Goal: Task Accomplishment & Management: Use online tool/utility

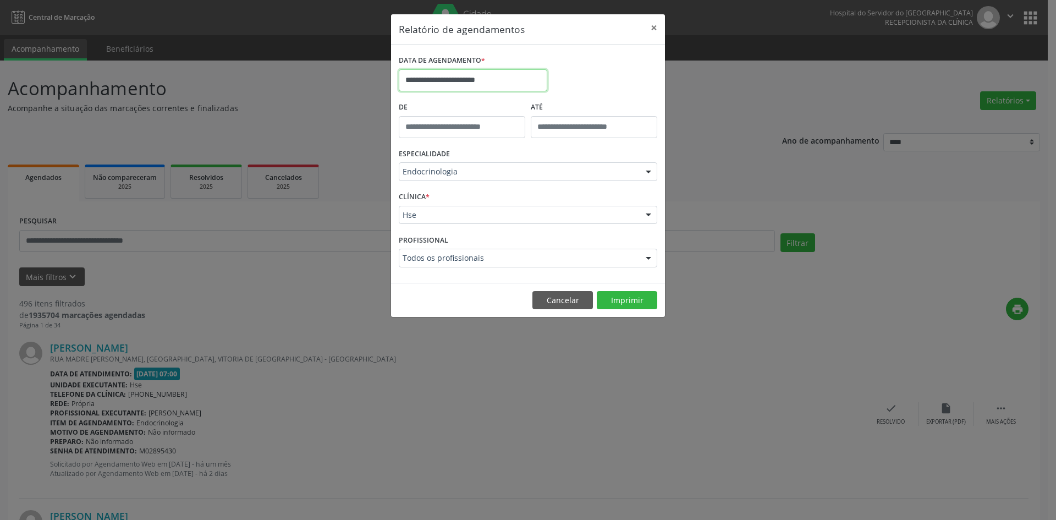
click at [506, 80] on input "**********" at bounding box center [473, 80] width 148 height 22
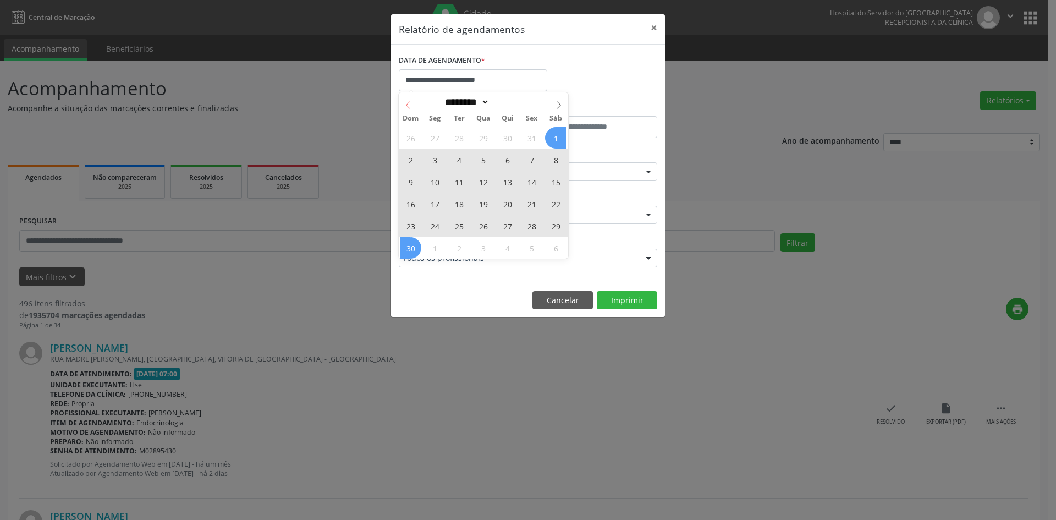
click at [408, 106] on icon at bounding box center [408, 105] width 8 height 8
select select "*"
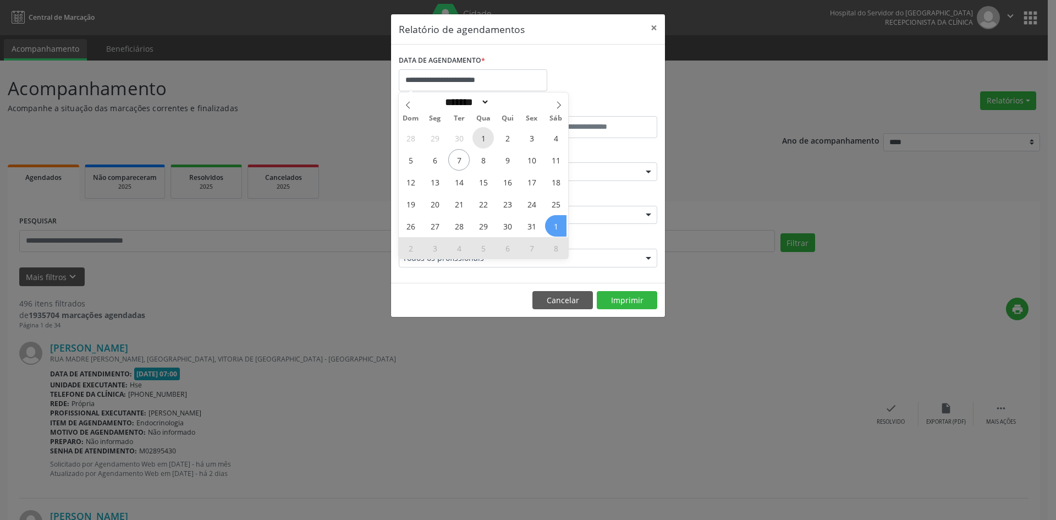
click at [482, 136] on span "1" at bounding box center [482, 137] width 21 height 21
type input "**********"
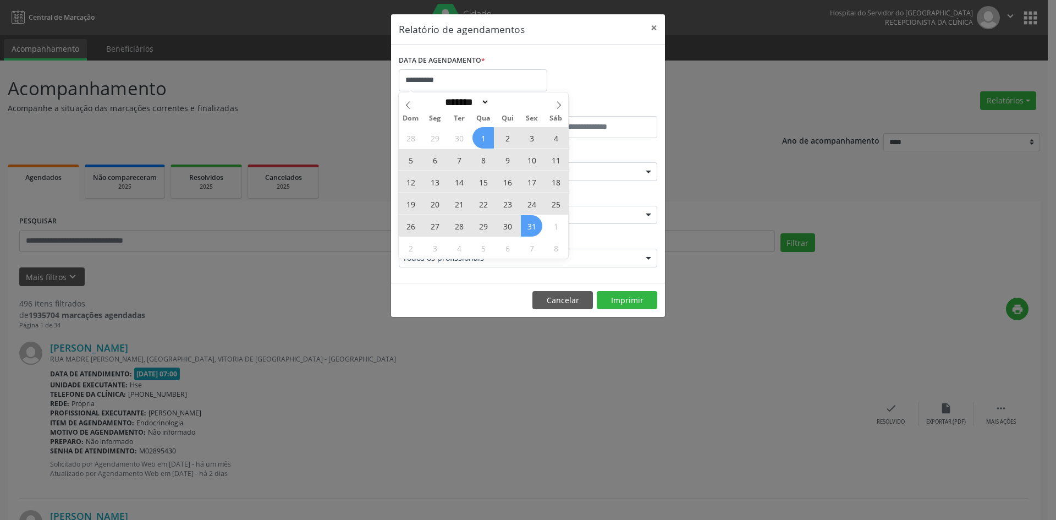
drag, startPoint x: 482, startPoint y: 136, endPoint x: 529, endPoint y: 219, distance: 95.8
click at [529, 219] on div "28 29 30 1 2 3 4 5 6 7 8 9 10 11 12 13 14 15 16 17 18 19 20 21 22 23 24 25 26 2…" at bounding box center [483, 192] width 169 height 132
click at [529, 219] on span "31" at bounding box center [531, 225] width 21 height 21
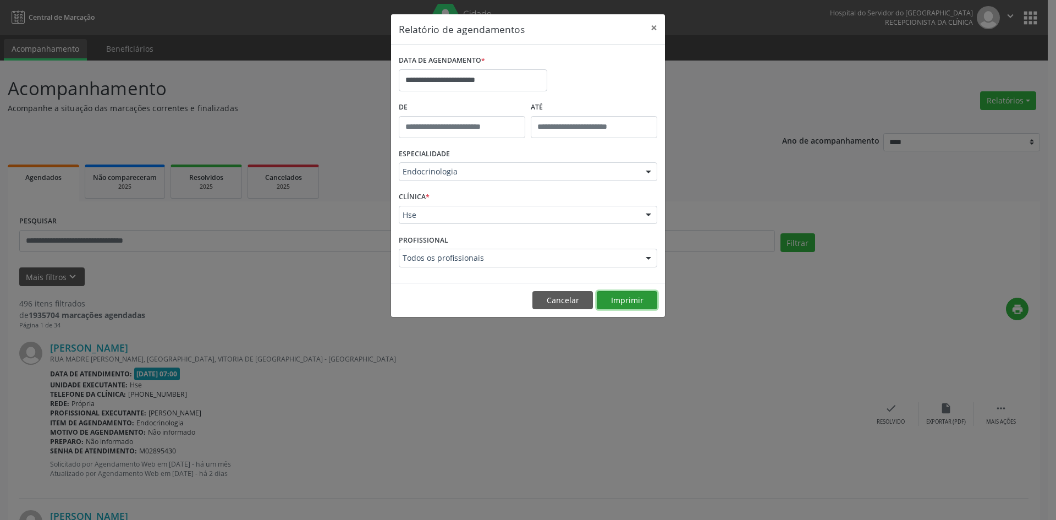
click at [626, 301] on button "Imprimir" at bounding box center [627, 300] width 60 height 19
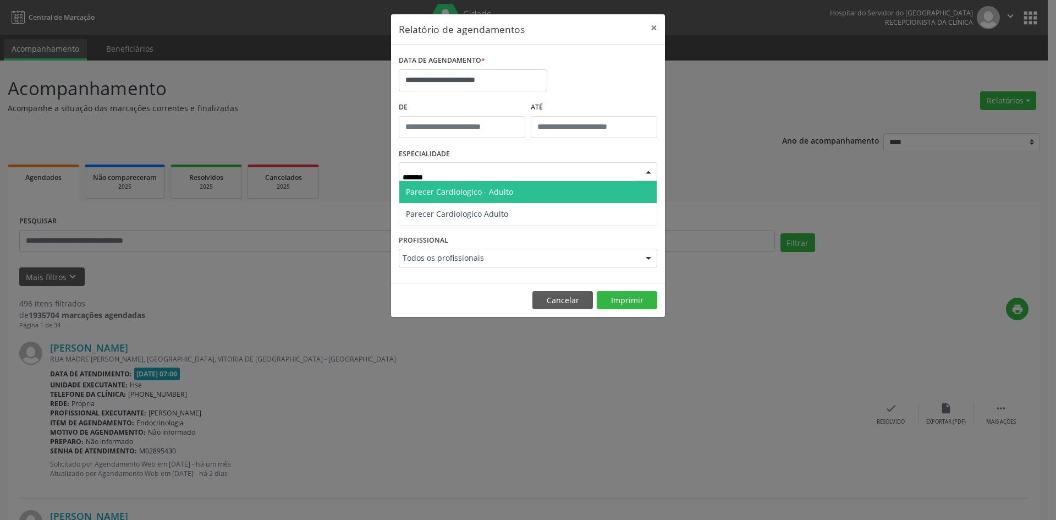
click at [464, 189] on span "Parecer Cardiologico - Adulto" at bounding box center [459, 191] width 107 height 10
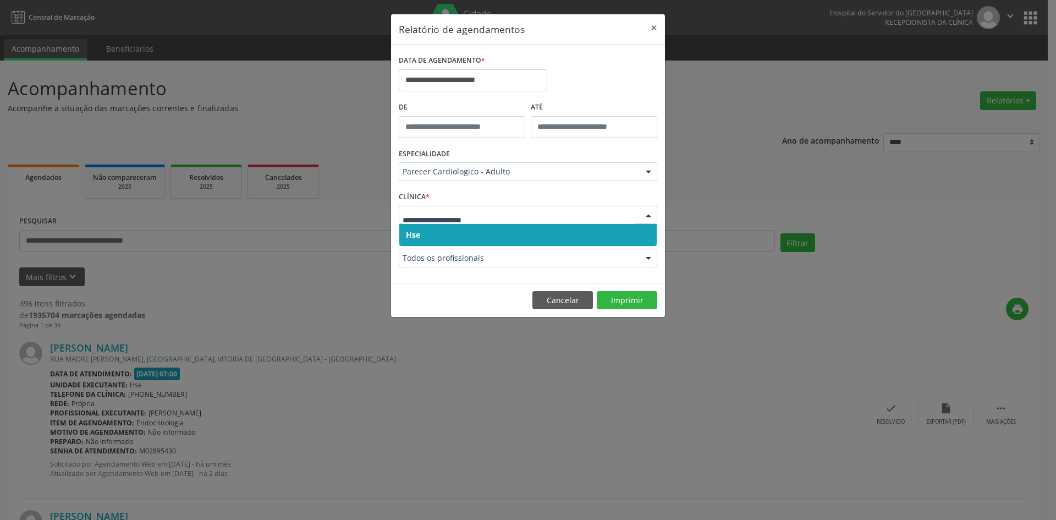
click at [507, 240] on span "Hse" at bounding box center [527, 235] width 257 height 22
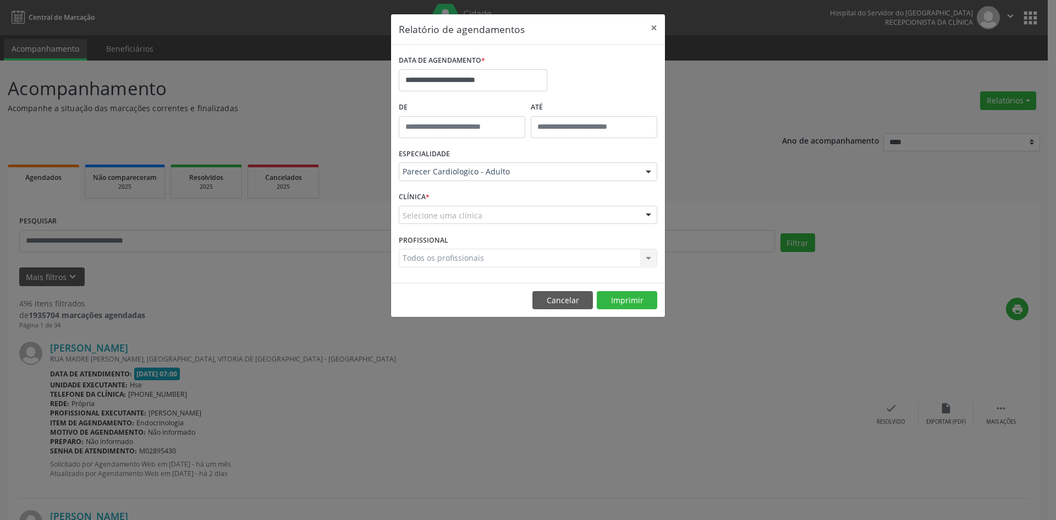
click at [506, 212] on div "Selecione uma clínica" at bounding box center [528, 215] width 258 height 19
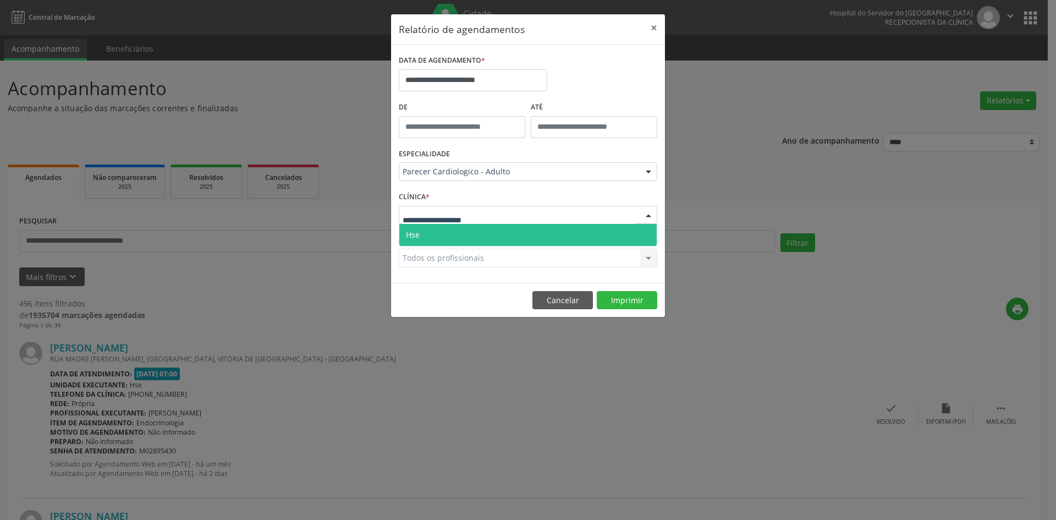
click at [510, 229] on span "Hse" at bounding box center [527, 235] width 257 height 22
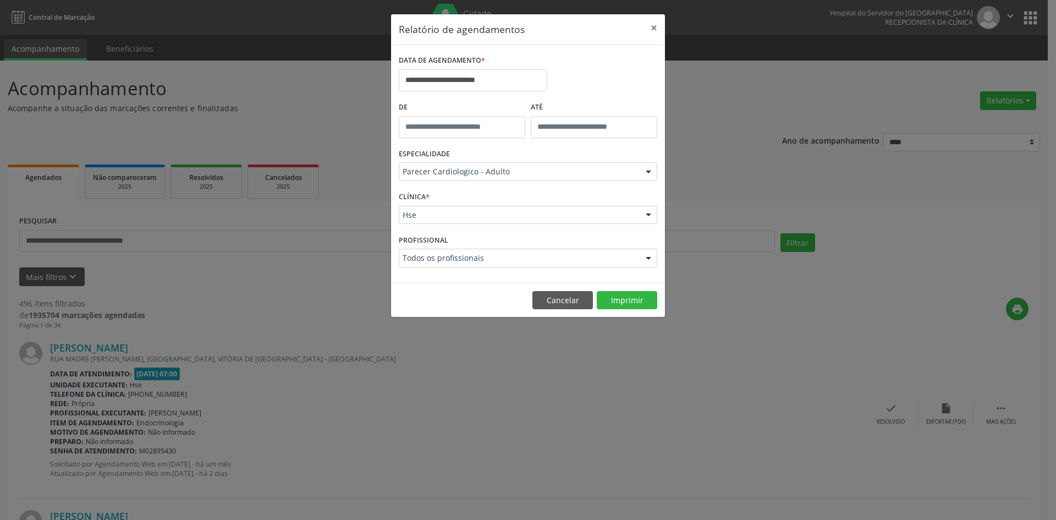
click at [647, 258] on div at bounding box center [648, 258] width 16 height 19
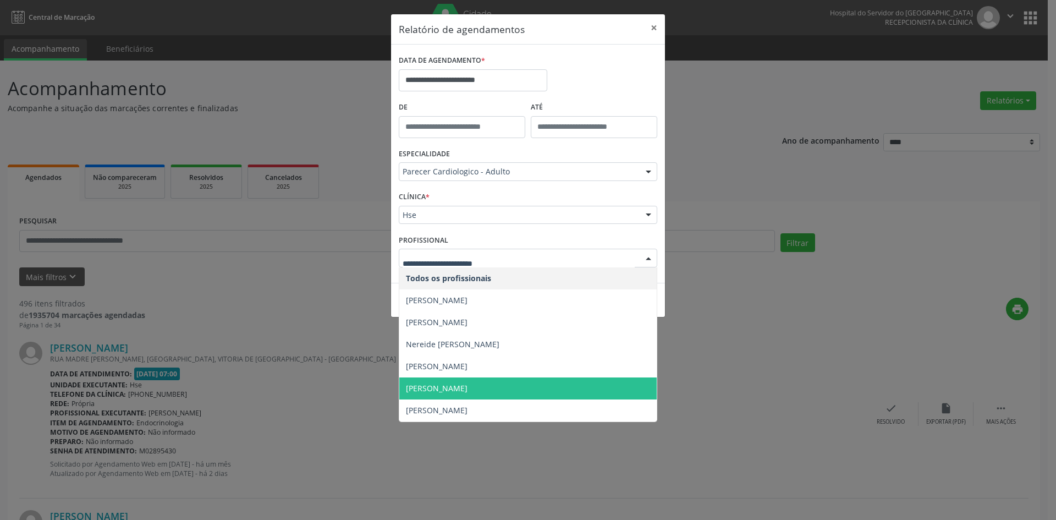
click at [467, 385] on span "[PERSON_NAME]" at bounding box center [437, 388] width 62 height 10
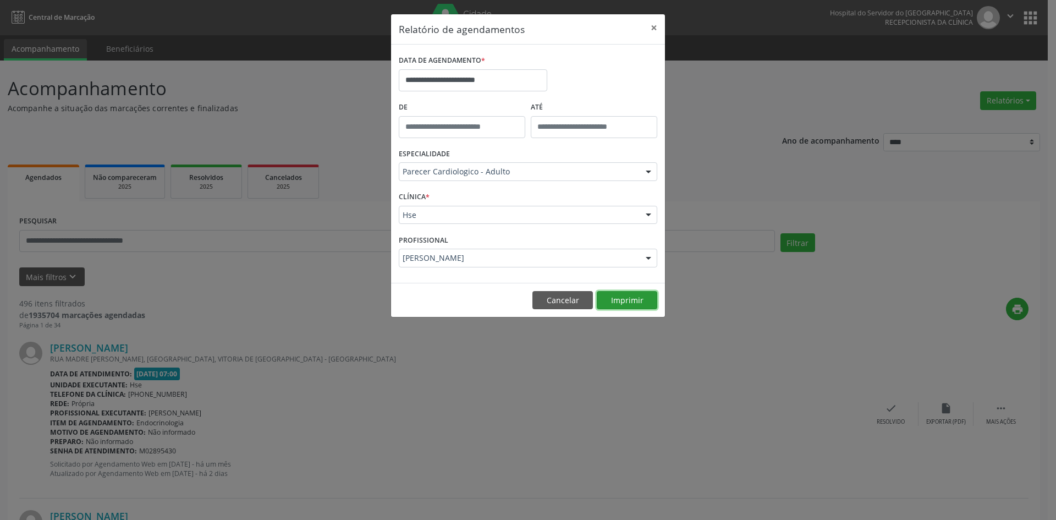
click at [625, 296] on button "Imprimir" at bounding box center [627, 300] width 60 height 19
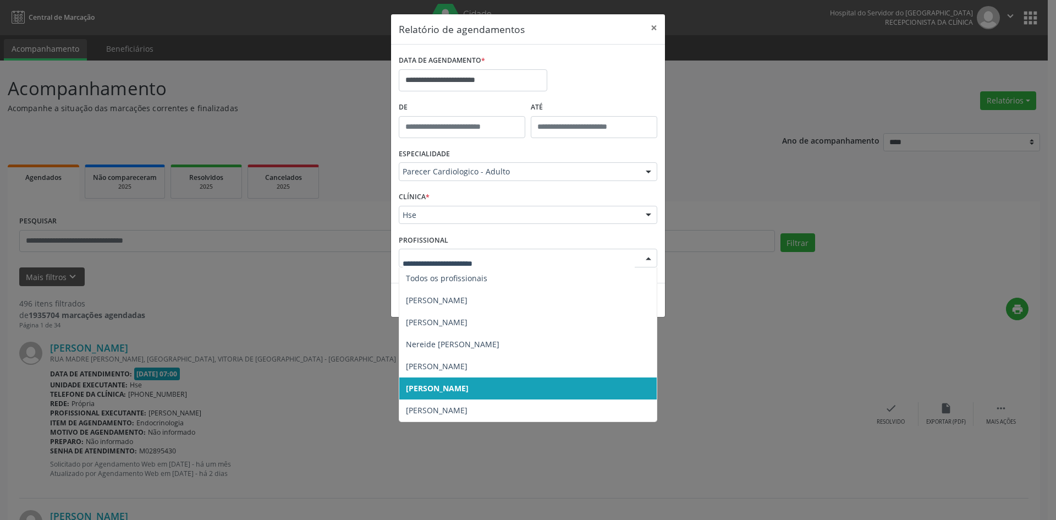
click at [648, 257] on div at bounding box center [648, 258] width 16 height 19
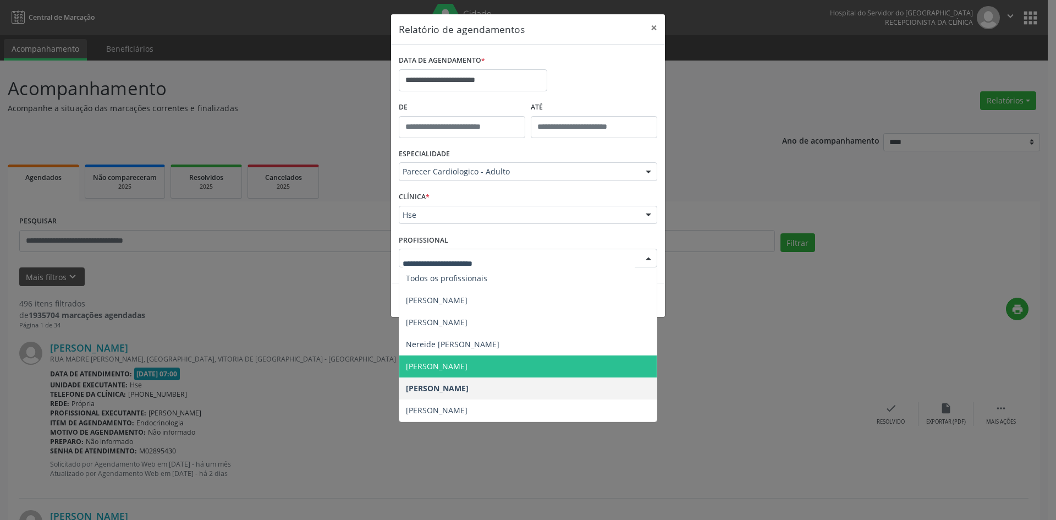
click at [548, 365] on span "[PERSON_NAME]" at bounding box center [527, 366] width 257 height 22
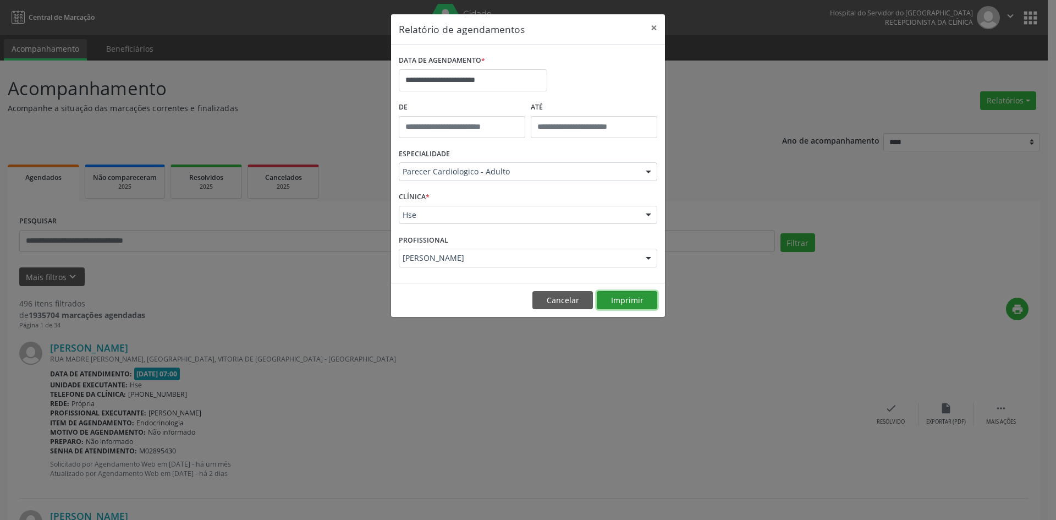
click at [623, 298] on button "Imprimir" at bounding box center [627, 300] width 60 height 19
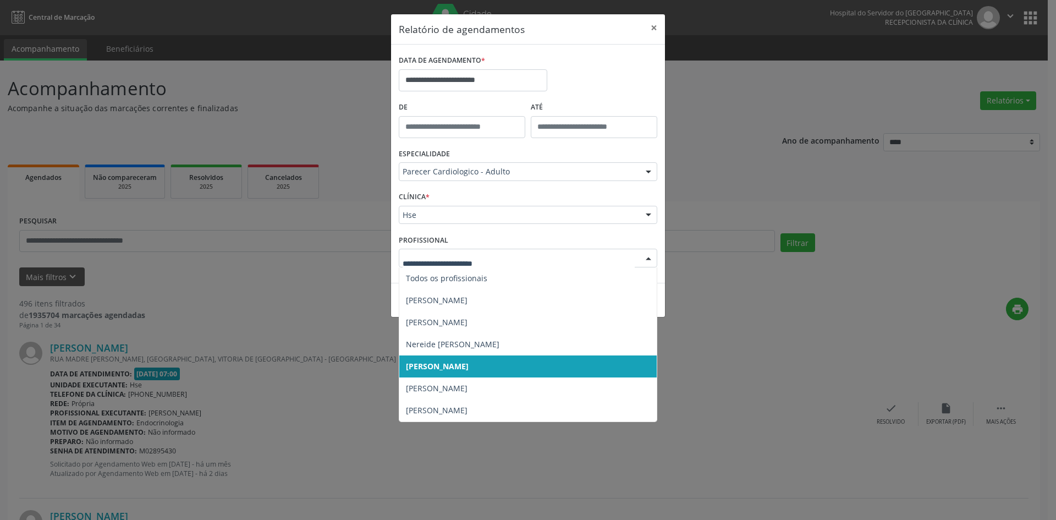
click at [648, 258] on div at bounding box center [648, 258] width 16 height 19
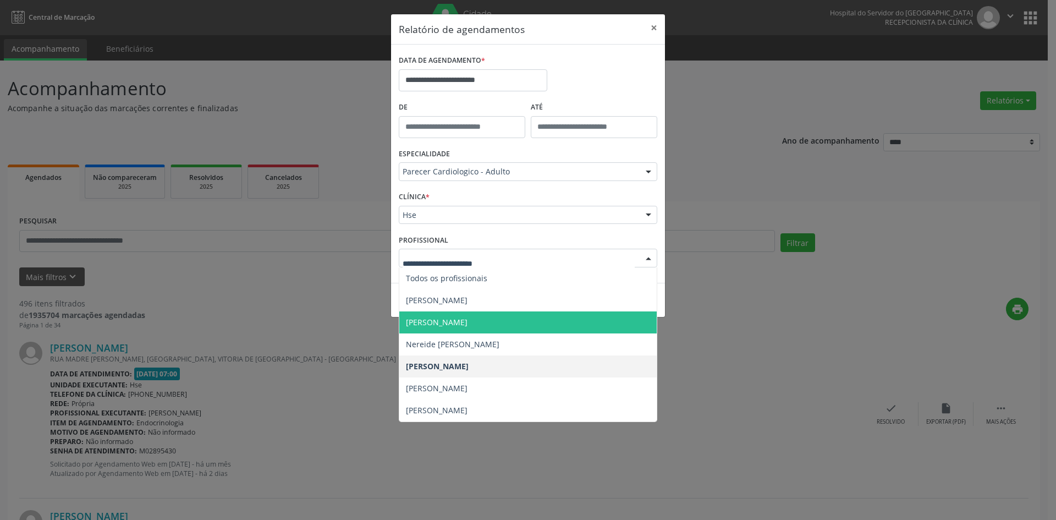
click at [528, 317] on span "[PERSON_NAME]" at bounding box center [527, 322] width 257 height 22
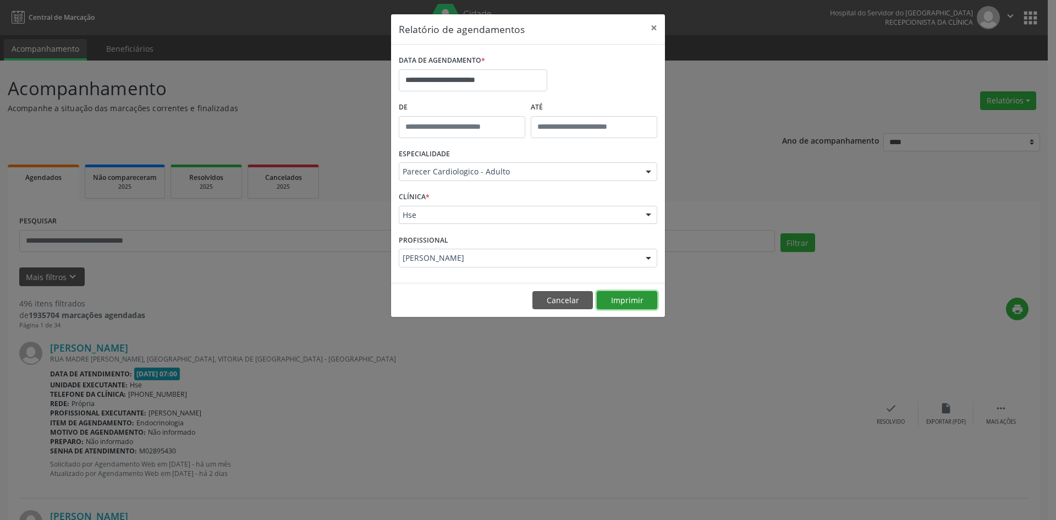
click at [621, 299] on button "Imprimir" at bounding box center [627, 300] width 60 height 19
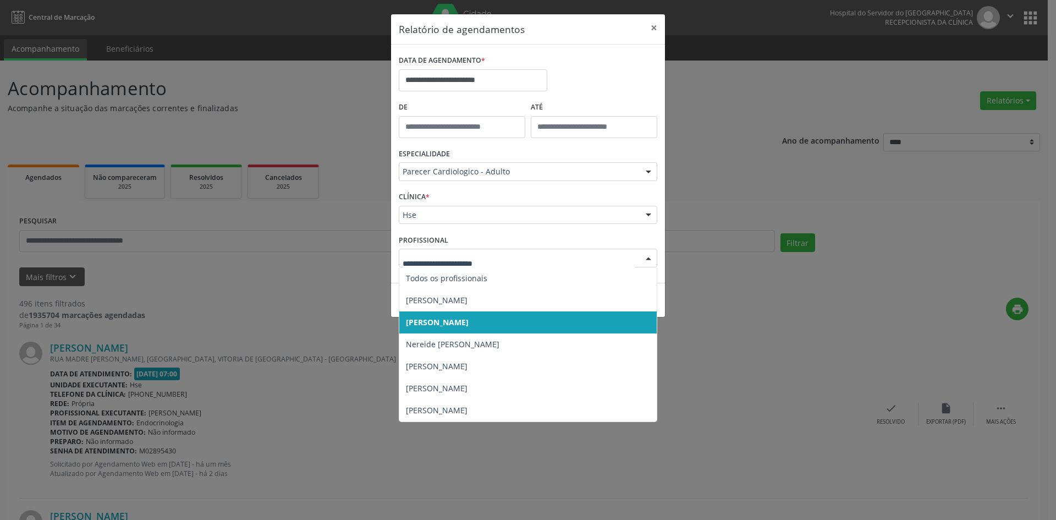
click at [648, 257] on div at bounding box center [648, 258] width 16 height 19
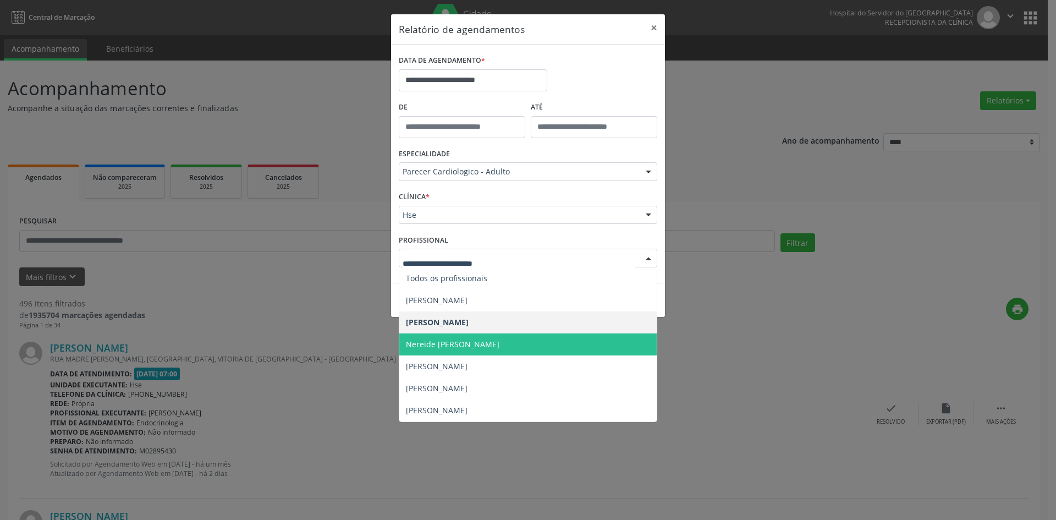
click at [588, 346] on span "Nereide [PERSON_NAME]" at bounding box center [527, 344] width 257 height 22
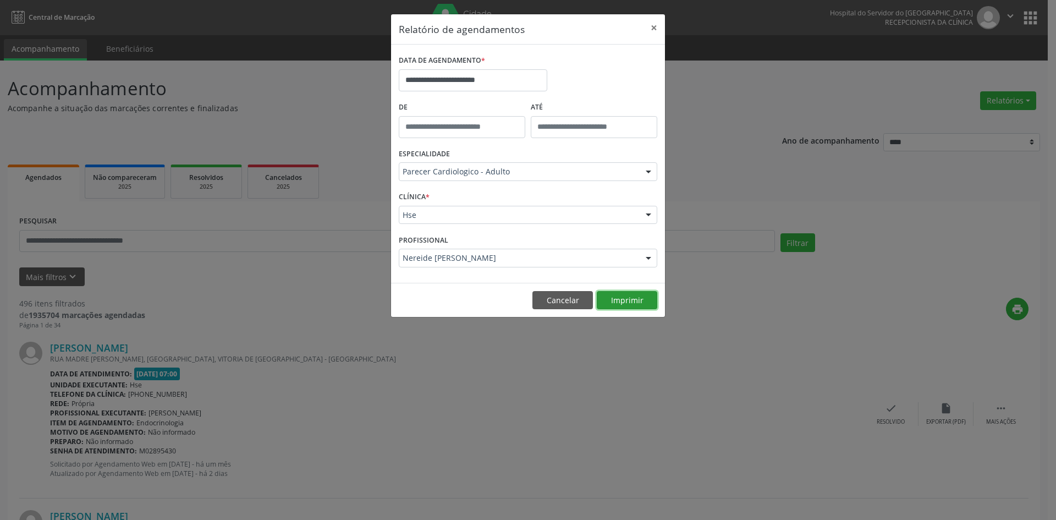
click at [629, 299] on button "Imprimir" at bounding box center [627, 300] width 60 height 19
click at [647, 258] on div at bounding box center [648, 258] width 16 height 19
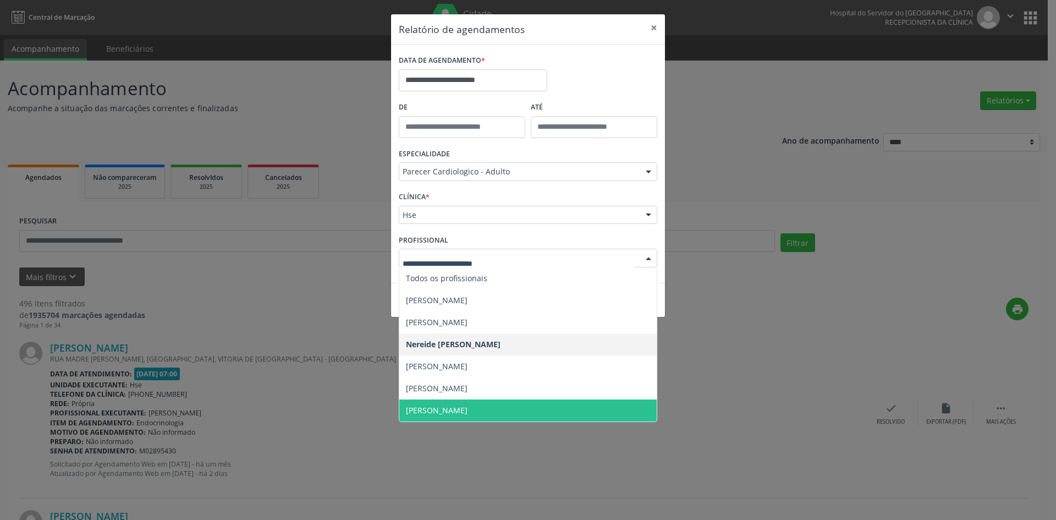
click at [557, 409] on span "[PERSON_NAME]" at bounding box center [527, 410] width 257 height 22
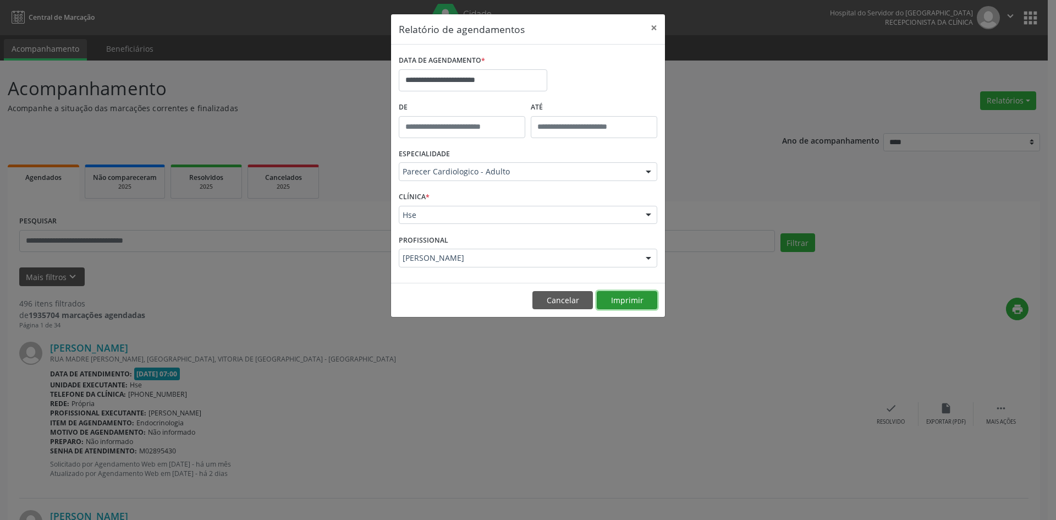
click at [636, 299] on button "Imprimir" at bounding box center [627, 300] width 60 height 19
click at [625, 296] on button "Imprimir" at bounding box center [627, 300] width 60 height 19
click at [649, 257] on div at bounding box center [648, 258] width 16 height 19
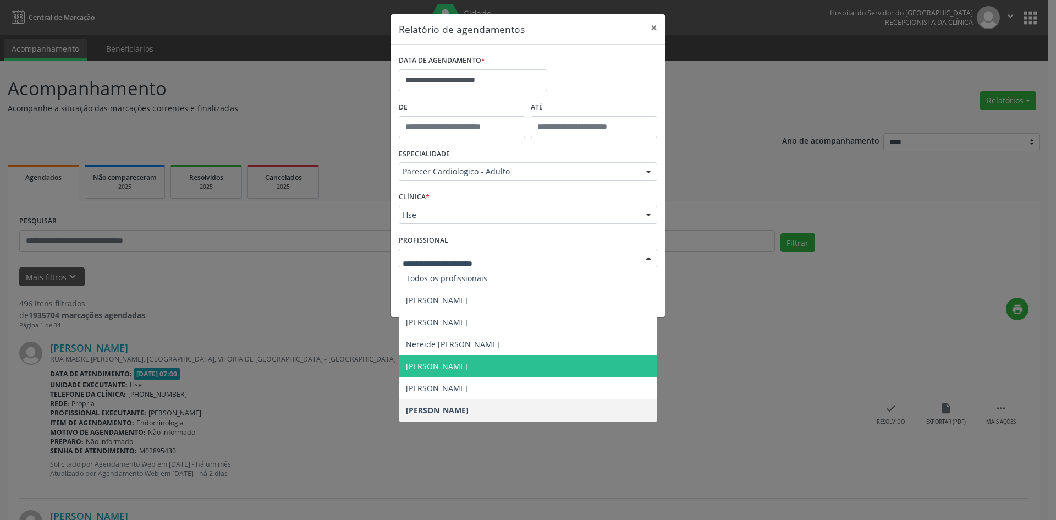
click at [580, 367] on span "[PERSON_NAME]" at bounding box center [527, 366] width 257 height 22
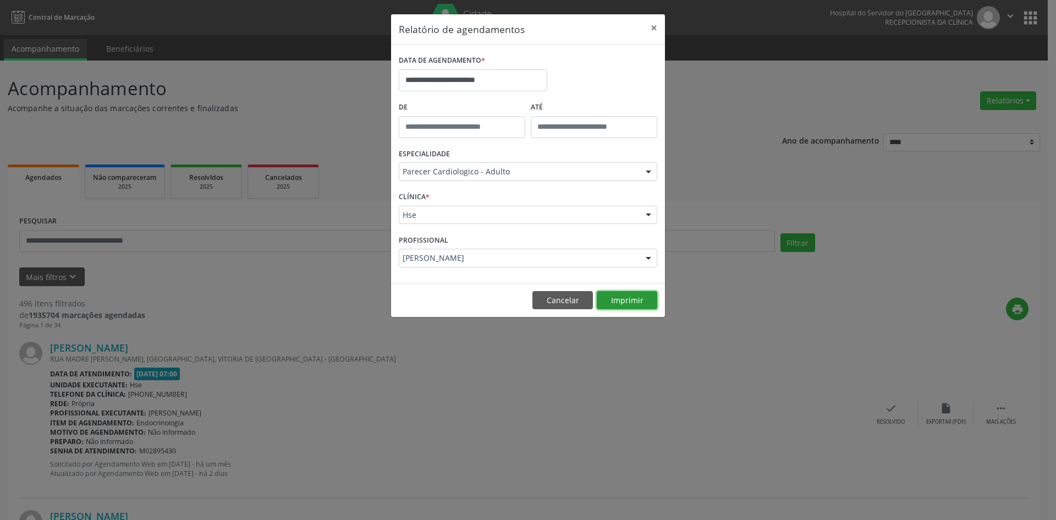
click at [629, 295] on button "Imprimir" at bounding box center [627, 300] width 60 height 19
click at [647, 259] on div at bounding box center [648, 258] width 16 height 19
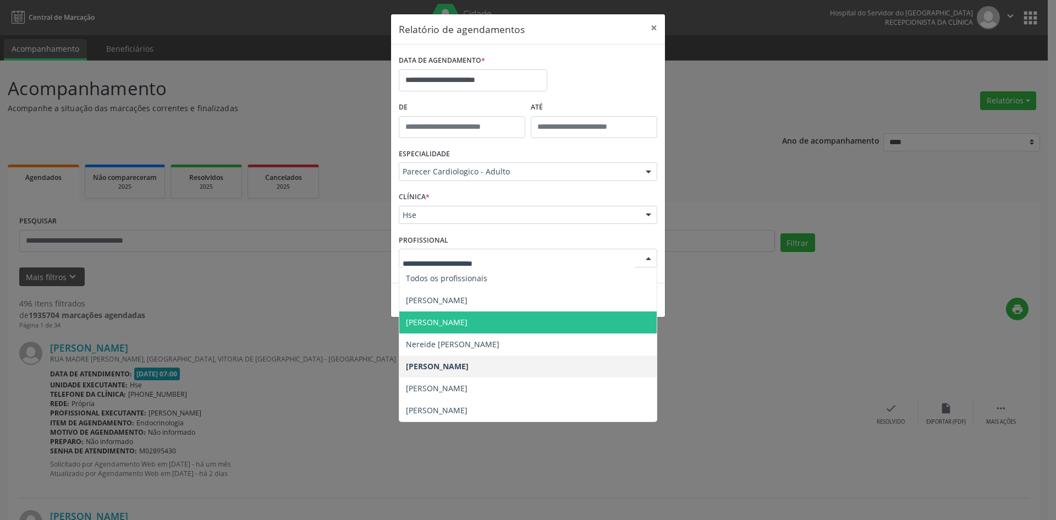
click at [502, 319] on span "[PERSON_NAME]" at bounding box center [527, 322] width 257 height 22
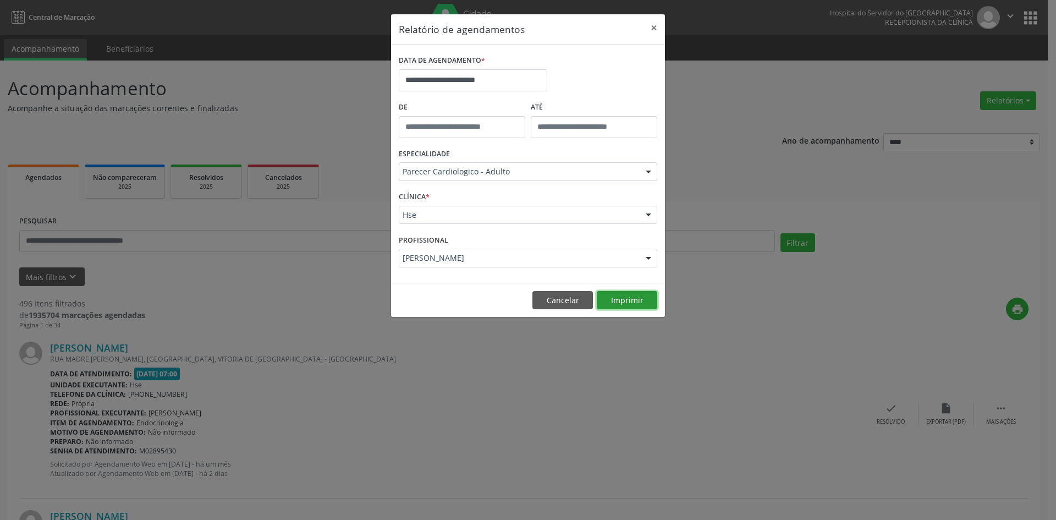
click at [633, 299] on button "Imprimir" at bounding box center [627, 300] width 60 height 19
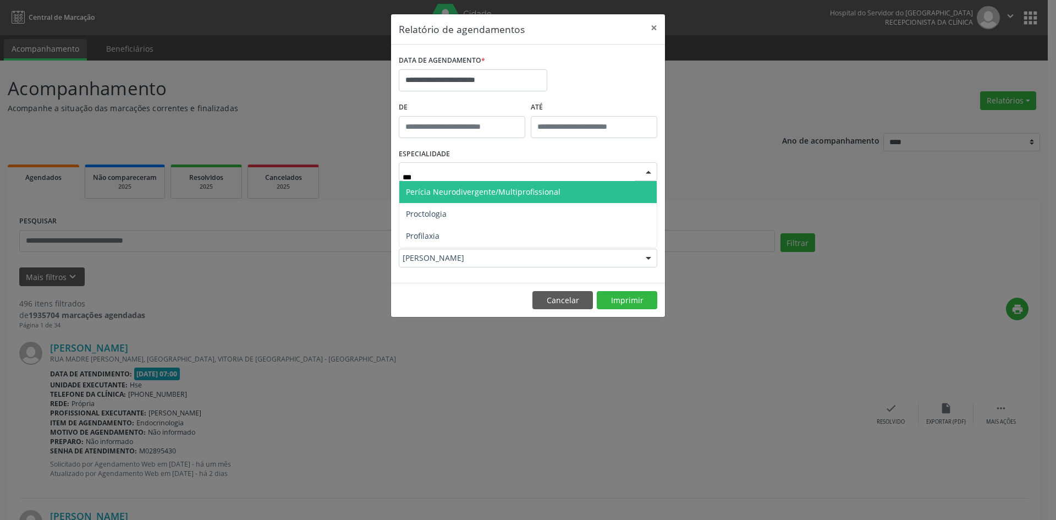
type input "****"
click at [562, 196] on span "Proctologia" at bounding box center [527, 192] width 257 height 22
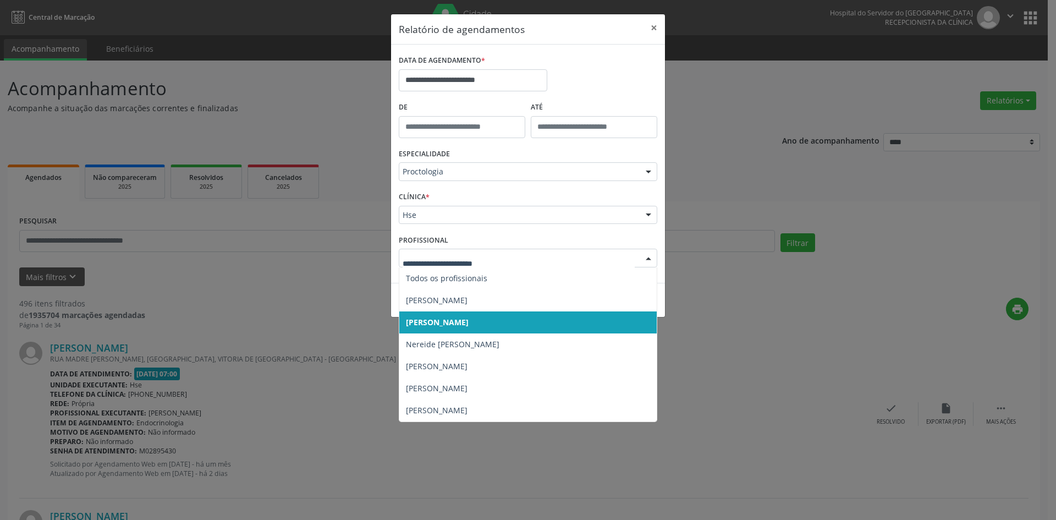
click at [648, 255] on div at bounding box center [648, 258] width 16 height 19
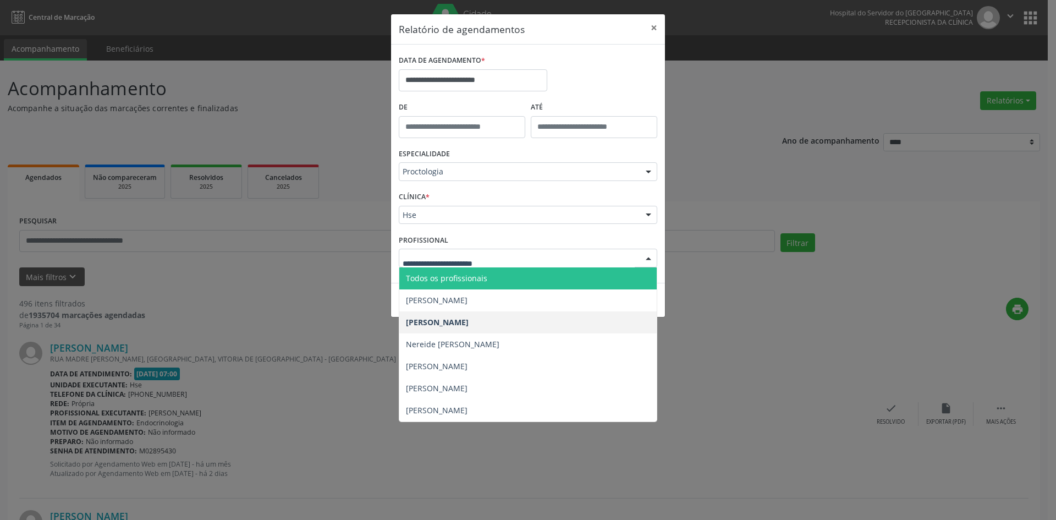
click at [559, 279] on span "Todos os profissionais" at bounding box center [527, 278] width 257 height 22
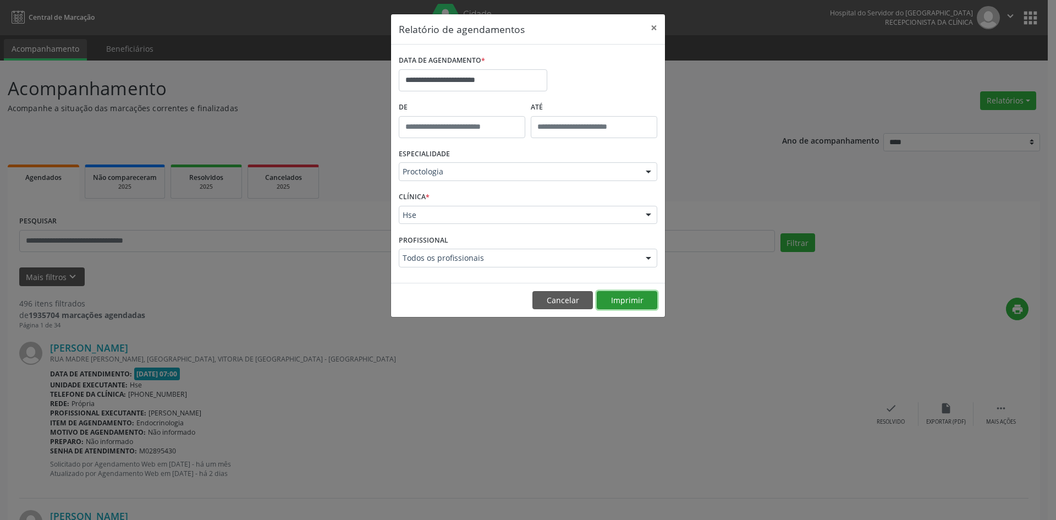
click at [624, 298] on button "Imprimir" at bounding box center [627, 300] width 60 height 19
click at [625, 298] on button "Imprimir" at bounding box center [627, 300] width 60 height 19
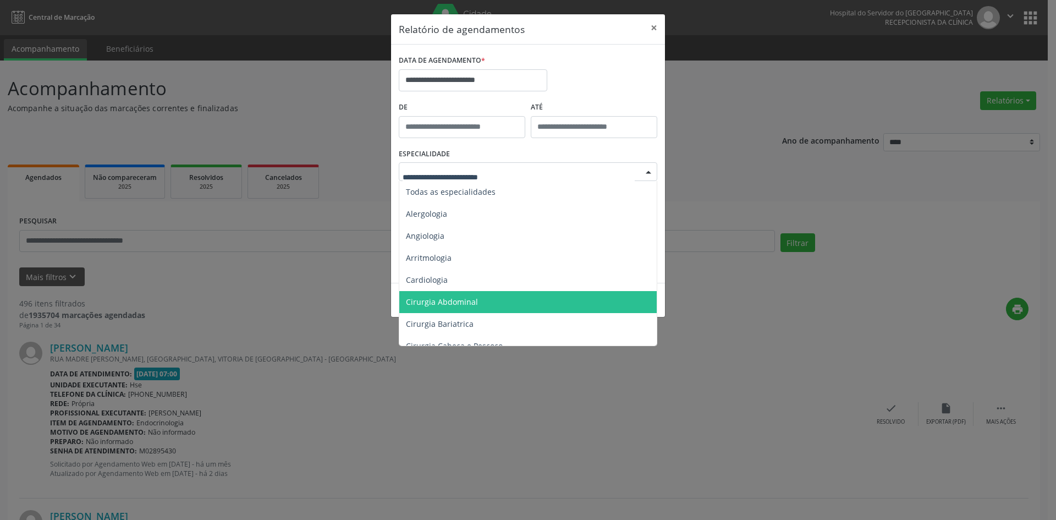
scroll to position [55, 0]
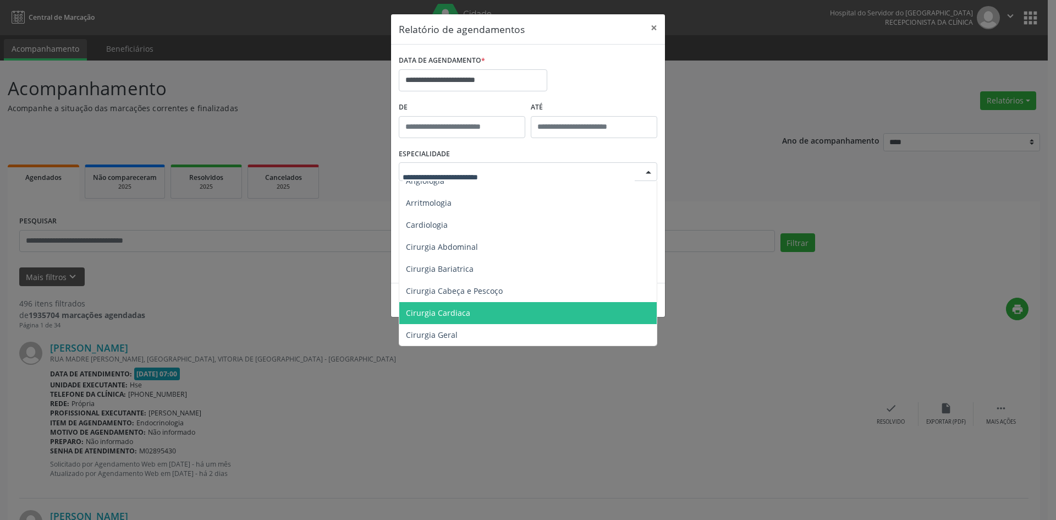
click at [485, 308] on span "Cirurgia Cardiaca" at bounding box center [528, 313] width 259 height 22
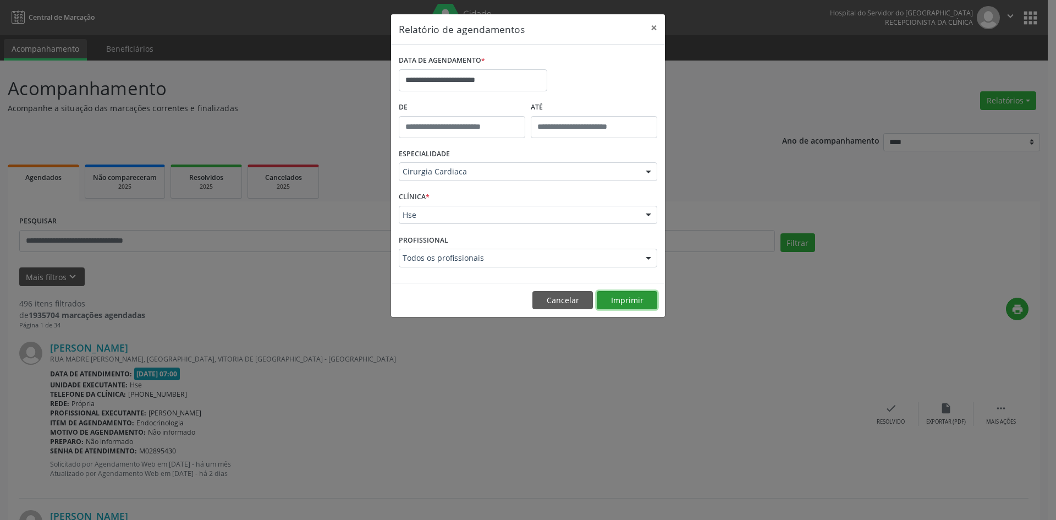
click at [628, 301] on button "Imprimir" at bounding box center [627, 300] width 60 height 19
